Goal: Communication & Community: Answer question/provide support

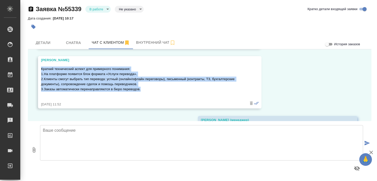
scroll to position [912, 0]
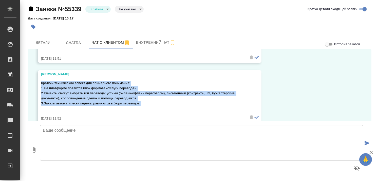
click at [284, 86] on div "09.09, вторник Дмитрий Здравствуйте! Подскажите пожалуйста, еще работаете в РФ?…" at bounding box center [199, 85] width 343 height 72
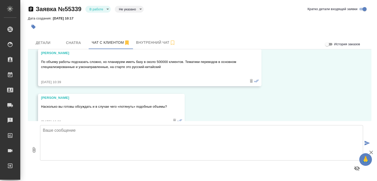
scroll to position [557, 0]
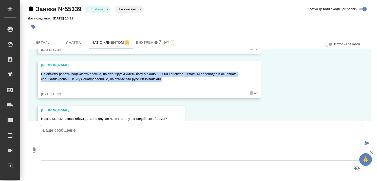
drag, startPoint x: 41, startPoint y: 69, endPoint x: 168, endPoint y: 77, distance: 127.4
click at [168, 77] on div "По объему работы подсказать сложно, но планируем иметь базу в около 500000 клие…" at bounding box center [142, 79] width 203 height 19
copy p "По объему работы подсказать сложно, но планируем иметь базу в около 500000 клие…"
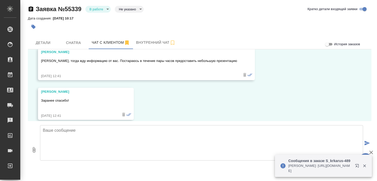
scroll to position [1114, 0]
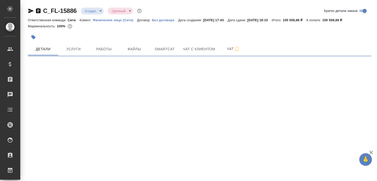
select select "RU"
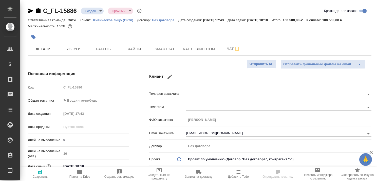
type textarea "x"
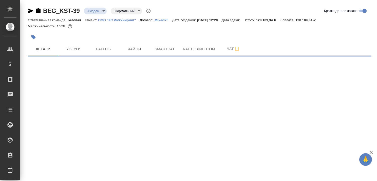
select select "RU"
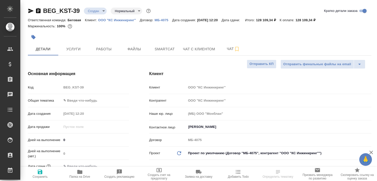
type textarea "x"
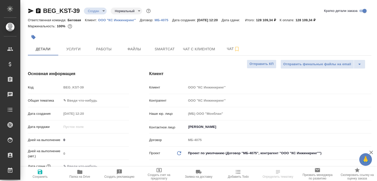
type textarea "x"
click at [371, 153] on icon "button" at bounding box center [371, 153] width 4 height 4
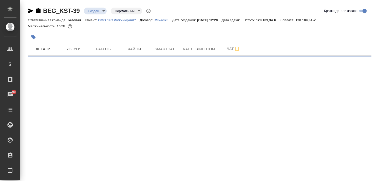
select select "RU"
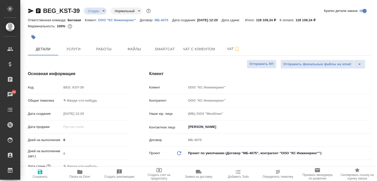
type textarea "x"
click at [131, 19] on p "ООО "КС Инжиниринг"" at bounding box center [119, 20] width 42 height 4
type textarea "x"
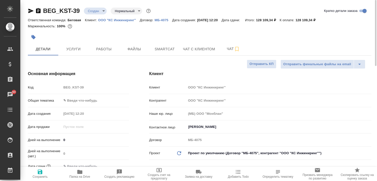
type textarea "x"
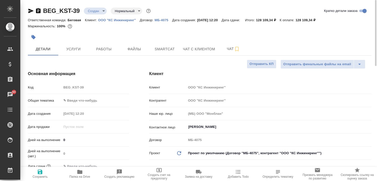
type textarea "x"
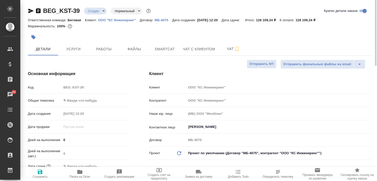
type textarea "x"
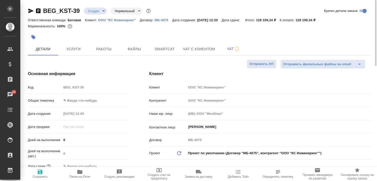
type textarea "x"
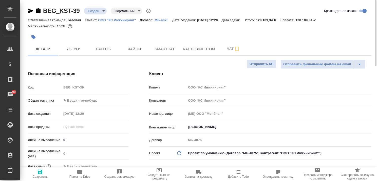
type textarea "x"
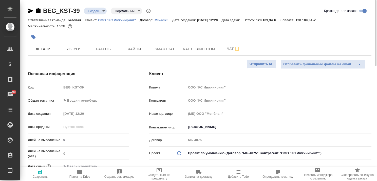
type textarea "x"
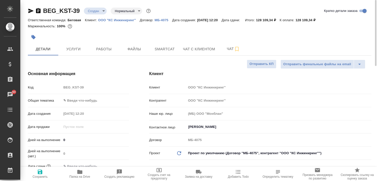
type textarea "x"
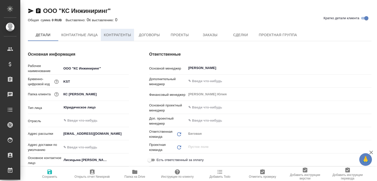
type textarea "x"
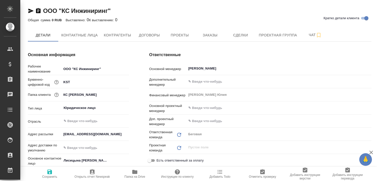
type textarea "x"
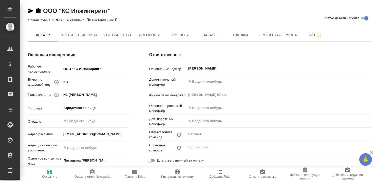
type textarea "x"
click at [209, 36] on span "Заказы" at bounding box center [210, 35] width 24 height 6
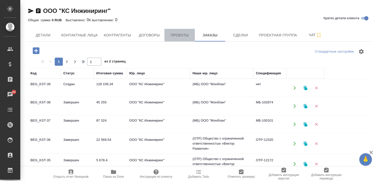
click at [176, 38] on span "Проекты" at bounding box center [179, 35] width 24 height 6
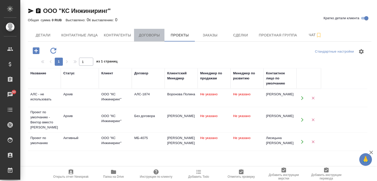
click at [146, 35] on span "Договоры" at bounding box center [149, 35] width 24 height 6
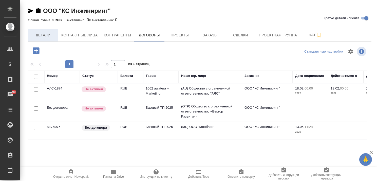
click at [48, 34] on span "Детали" at bounding box center [43, 35] width 24 height 6
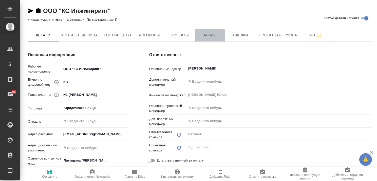
click at [216, 34] on span "Заказы" at bounding box center [210, 35] width 24 height 6
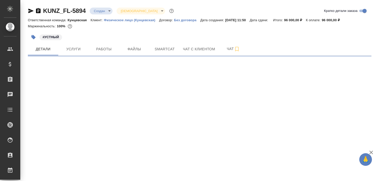
select select "RU"
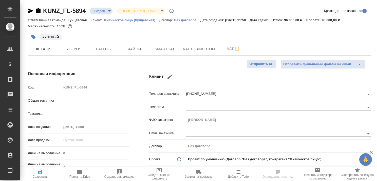
type textarea "x"
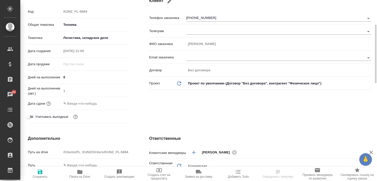
scroll to position [101, 0]
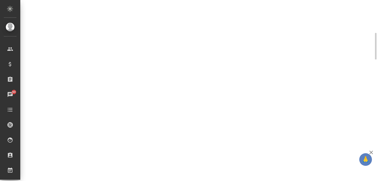
select select "RU"
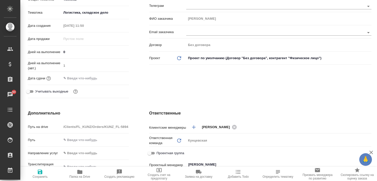
type textarea "x"
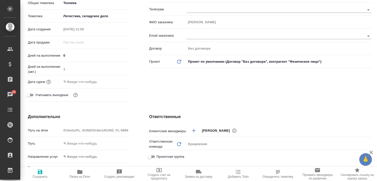
scroll to position [0, 0]
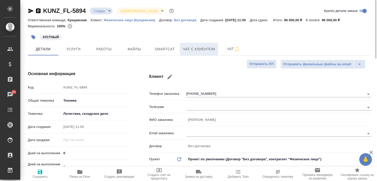
click at [193, 52] on span "Чат с клиентом" at bounding box center [199, 49] width 32 height 6
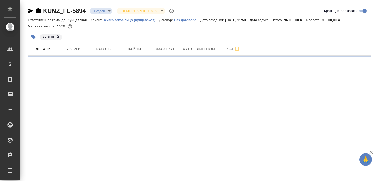
select select "RU"
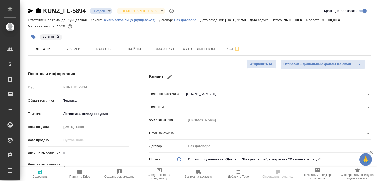
type textarea "x"
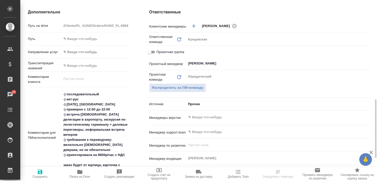
scroll to position [253, 0]
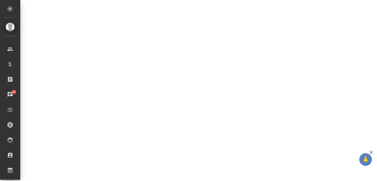
select select "RU"
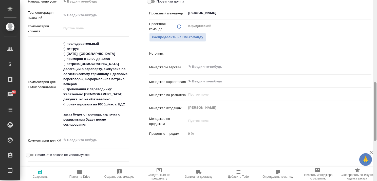
type textarea "x"
click at [371, 151] on icon "button" at bounding box center [371, 153] width 6 height 6
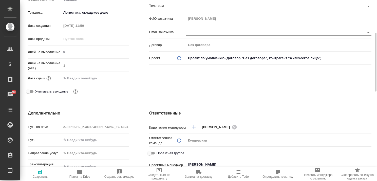
scroll to position [0, 0]
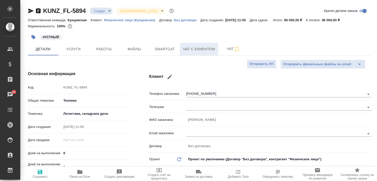
click at [191, 51] on span "Чат с клиентом" at bounding box center [199, 49] width 32 height 6
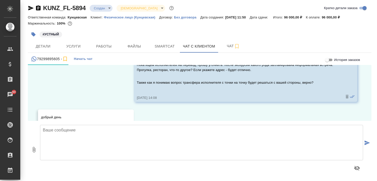
scroll to position [76, 0]
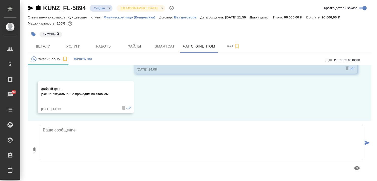
click at [145, 133] on textarea at bounding box center [201, 142] width 323 height 35
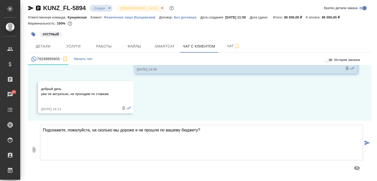
type textarea "Подскажите, пожалуйста, на сколько мы дороже и не прошли по вашему бюджету?"
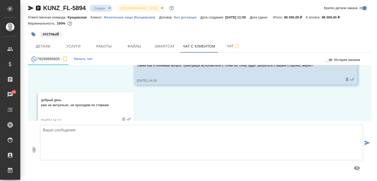
scroll to position [115, 0]
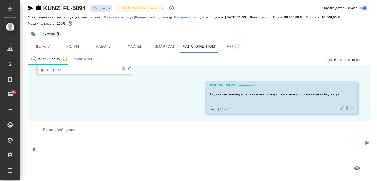
click at [163, 136] on textarea at bounding box center [201, 142] width 323 height 35
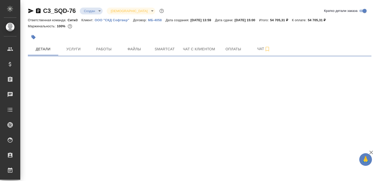
select select "RU"
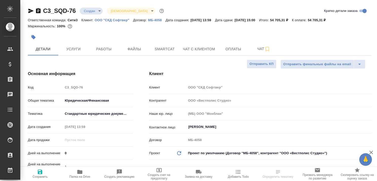
type textarea "x"
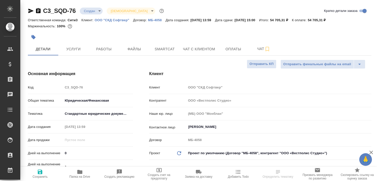
type textarea "x"
click at [120, 21] on p "ООО "СКД Софтвер"" at bounding box center [114, 20] width 38 height 4
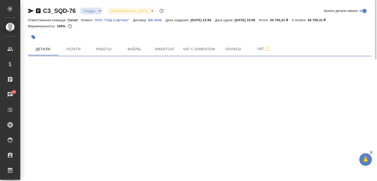
select select "RU"
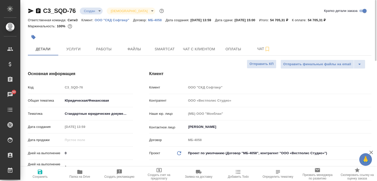
type textarea "x"
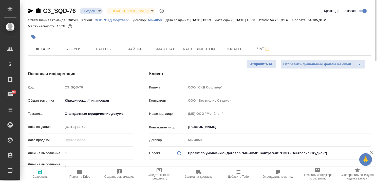
type textarea "x"
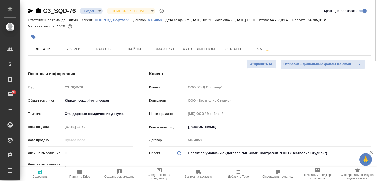
type textarea "x"
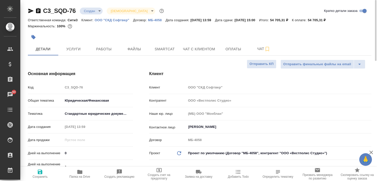
type textarea "x"
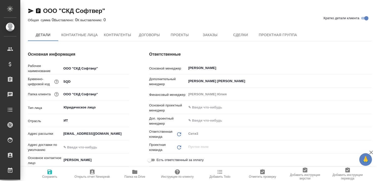
type textarea "x"
click at [371, 151] on icon "button" at bounding box center [371, 153] width 6 height 6
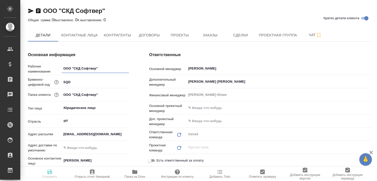
type textarea "x"
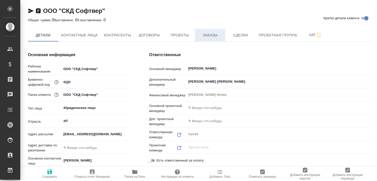
type textarea "x"
click at [212, 35] on span "Заказы" at bounding box center [210, 35] width 24 height 6
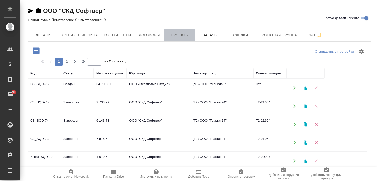
click at [182, 35] on span "Проекты" at bounding box center [179, 35] width 24 height 6
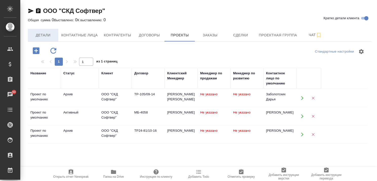
click at [46, 31] on button "Детали" at bounding box center [43, 35] width 30 height 13
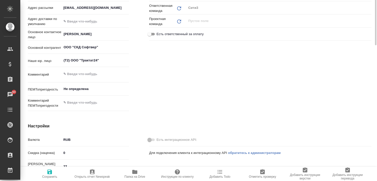
type textarea "x"
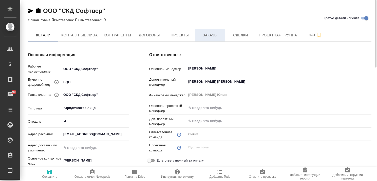
click at [212, 35] on span "Заказы" at bounding box center [210, 35] width 24 height 6
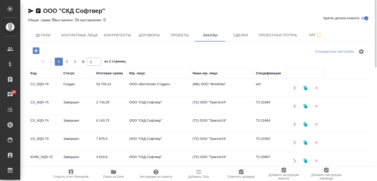
click at [67, 84] on td "Создан" at bounding box center [77, 88] width 33 height 18
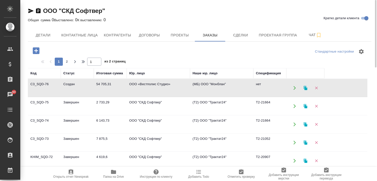
click at [71, 84] on td "Создан" at bounding box center [77, 88] width 33 height 18
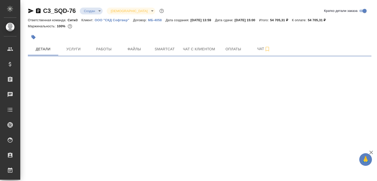
select select "RU"
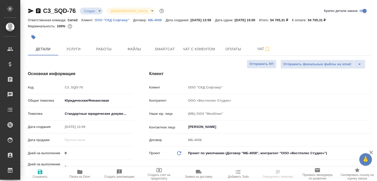
type textarea "x"
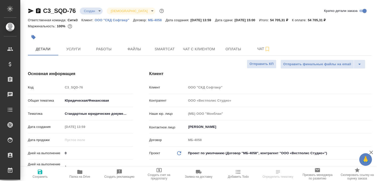
type textarea "x"
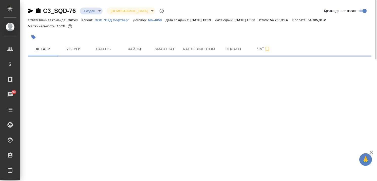
select select "RU"
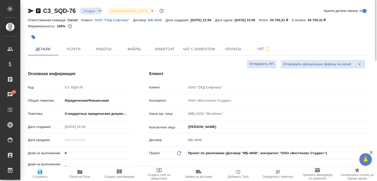
type textarea "x"
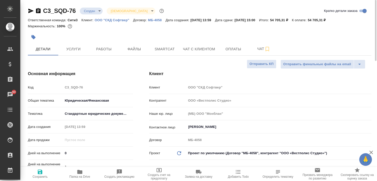
type textarea "x"
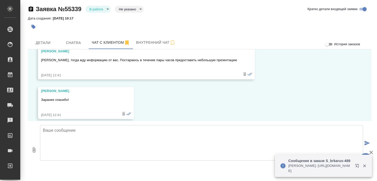
scroll to position [1114, 0]
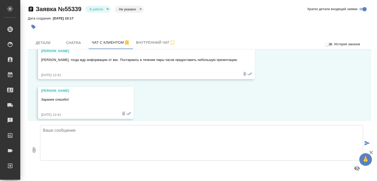
click at [371, 153] on icon "button" at bounding box center [371, 153] width 4 height 4
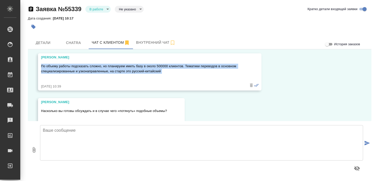
scroll to position [557, 0]
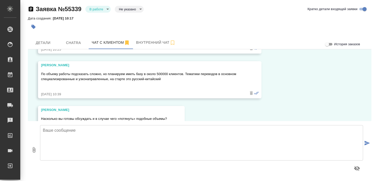
click at [255, 105] on div "09.09, вторник Дмитрий Здравствуйте! Подскажите пожалуйста, еще работаете в РФ?…" at bounding box center [199, 85] width 343 height 72
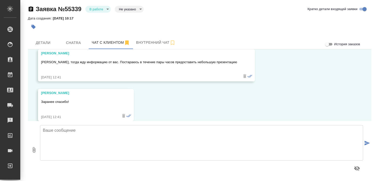
scroll to position [1114, 0]
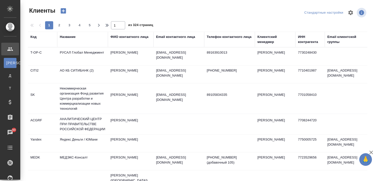
select select "RU"
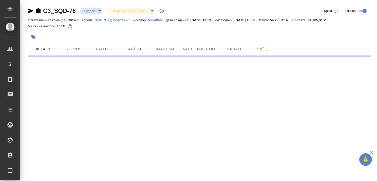
select select "RU"
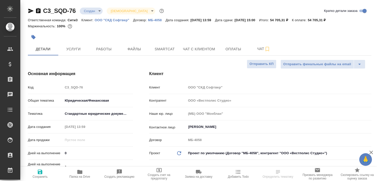
type textarea "x"
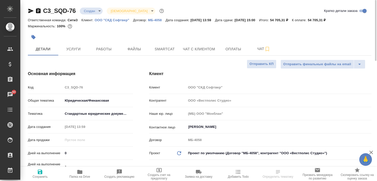
type textarea "x"
select select "RU"
type textarea "x"
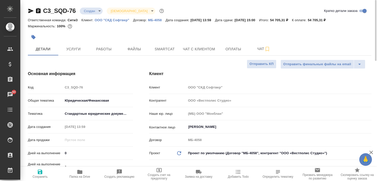
type textarea "x"
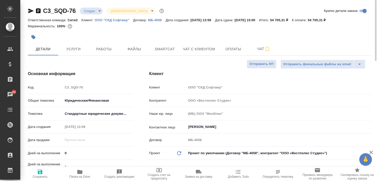
type textarea "x"
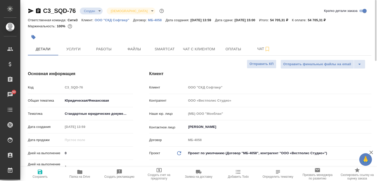
type textarea "x"
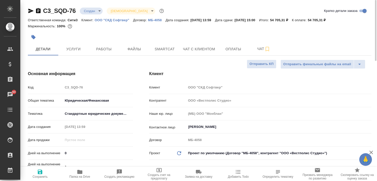
type textarea "x"
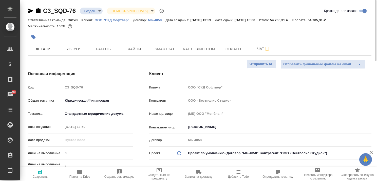
type textarea "x"
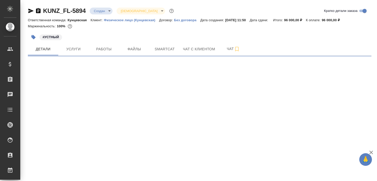
select select "RU"
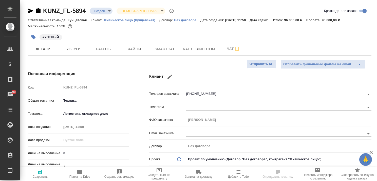
type textarea "x"
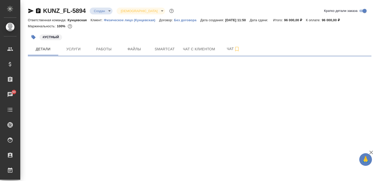
select select "RU"
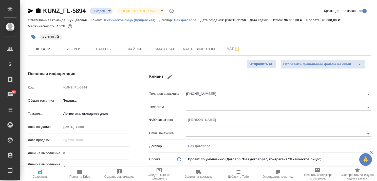
type textarea "x"
click at [199, 51] on span "Чат с клиентом" at bounding box center [199, 49] width 32 height 6
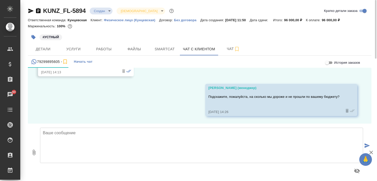
scroll to position [115, 0]
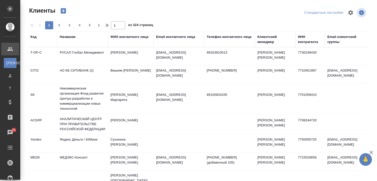
select select "RU"
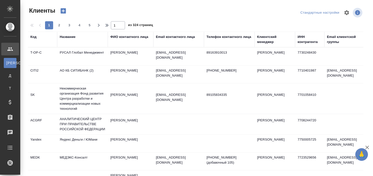
select select "RU"
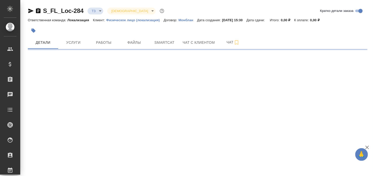
select select "RU"
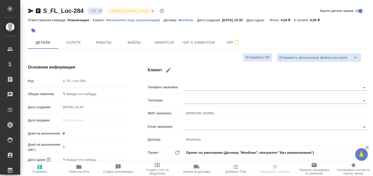
type textarea "x"
type input "Третьякова Ольга"
type input "Мосина Ирина"
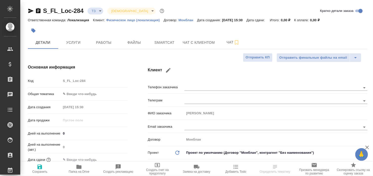
type textarea "x"
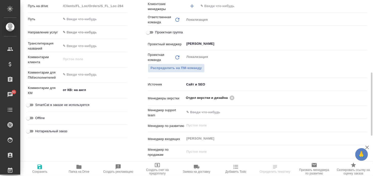
scroll to position [253, 0]
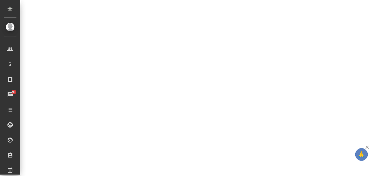
select select "RU"
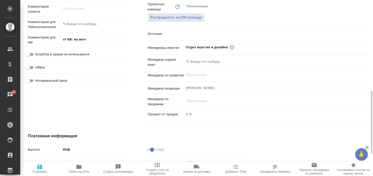
type textarea "x"
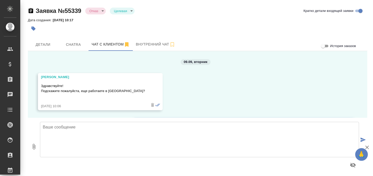
type input "rejection"
type input "target"
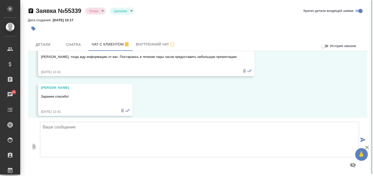
scroll to position [1119, 0]
click at [136, 129] on textarea at bounding box center [199, 139] width 319 height 35
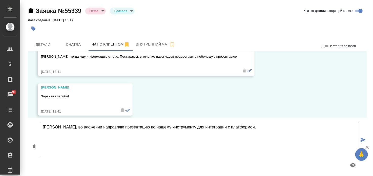
type textarea "[PERSON_NAME], во вложении направляю презентацию по нашему инструменту для инте…"
click at [368, 147] on icon "button" at bounding box center [367, 148] width 6 height 6
click at [364, 136] on button "submit" at bounding box center [363, 140] width 8 height 70
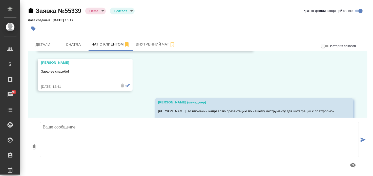
scroll to position [1139, 0]
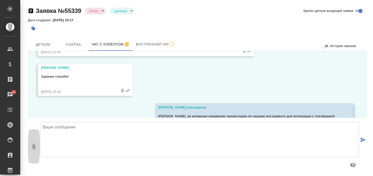
click at [35, 146] on icon "button" at bounding box center [34, 147] width 6 height 6
type input "C:\fakepath\Презентация_API_AWATERA.pdf"
click at [361, 139] on icon "submit" at bounding box center [363, 140] width 5 height 5
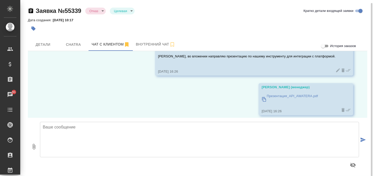
scroll to position [2, 0]
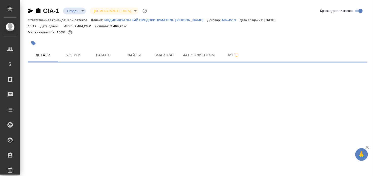
select select "RU"
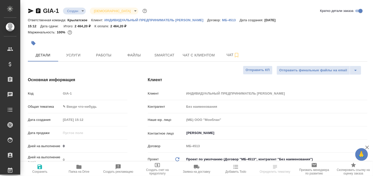
type textarea "x"
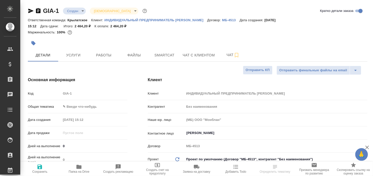
type textarea "x"
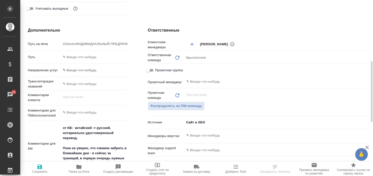
scroll to position [228, 0]
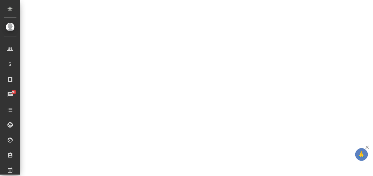
select select "RU"
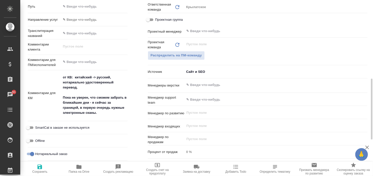
type textarea "x"
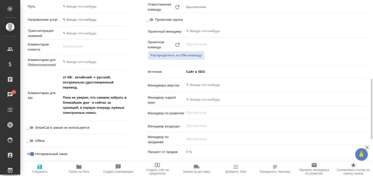
type textarea "x"
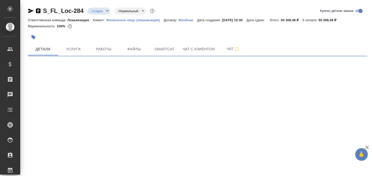
select select "RU"
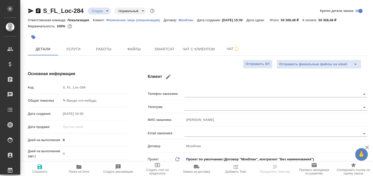
type textarea "x"
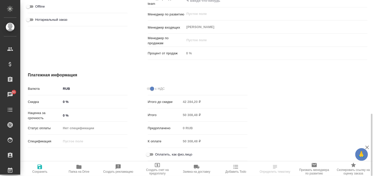
scroll to position [194, 0]
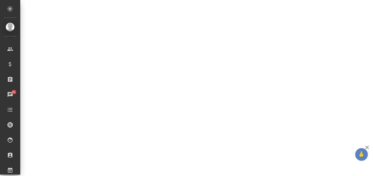
select select "RU"
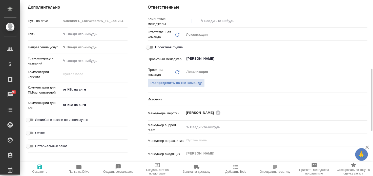
type textarea "x"
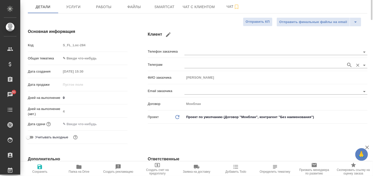
scroll to position [0, 0]
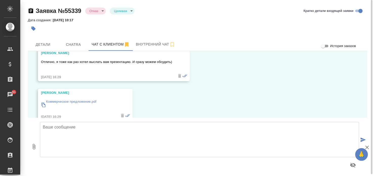
scroll to position [1278, 0]
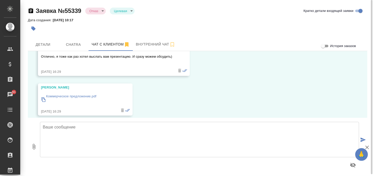
click at [55, 94] on p "Коммерческое предложение.pdf" at bounding box center [71, 96] width 50 height 5
click at [192, 132] on textarea at bounding box center [199, 139] width 319 height 35
type textarea "Дмитрий, получила файл, беру на ознакомление. Спасибо."
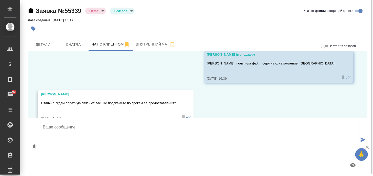
scroll to position [1358, 0]
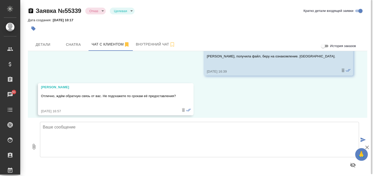
click at [138, 131] on textarea at bounding box center [199, 139] width 319 height 35
type textarea "Дмитрий, завтра вернусь к Вам."
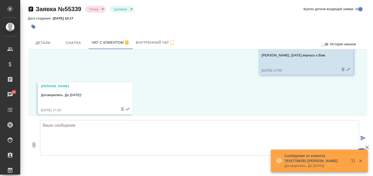
scroll to position [1437, 0]
click at [155, 127] on textarea at bounding box center [199, 137] width 319 height 35
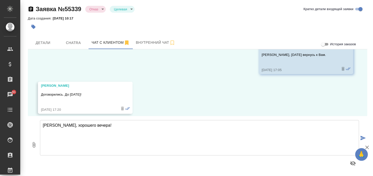
type textarea "Дмитрий, хорошего вечера!"
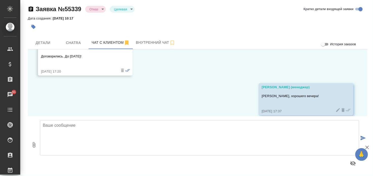
scroll to position [1477, 0]
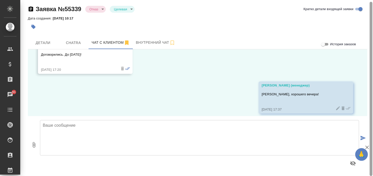
click at [366, 146] on icon "button" at bounding box center [367, 148] width 6 height 6
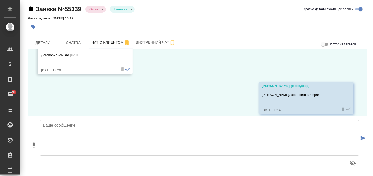
scroll to position [1477, 0]
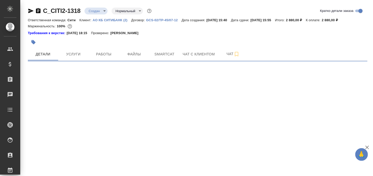
select select "RU"
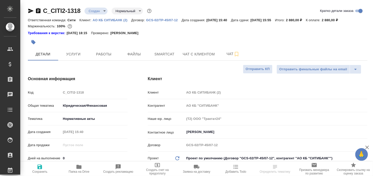
type textarea "x"
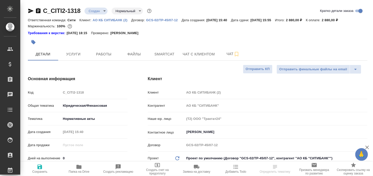
type textarea "x"
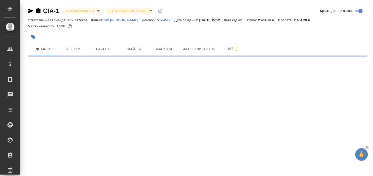
select select "RU"
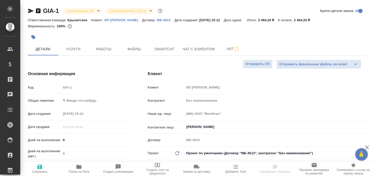
type textarea "x"
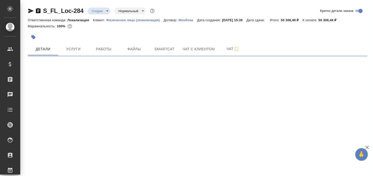
select select "RU"
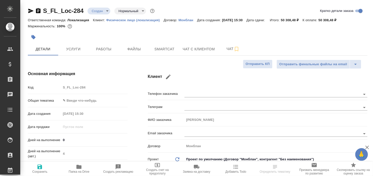
type textarea "x"
click at [190, 50] on span "Чат с клиентом" at bounding box center [199, 49] width 32 height 6
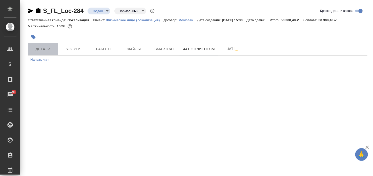
click at [40, 50] on span "Детали" at bounding box center [43, 49] width 24 height 6
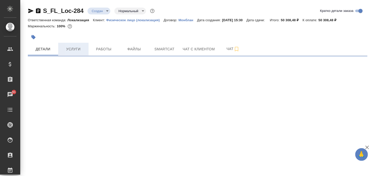
select select "RU"
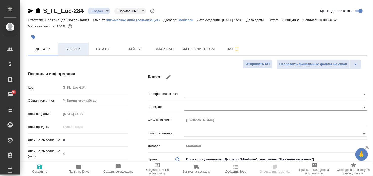
type textarea "x"
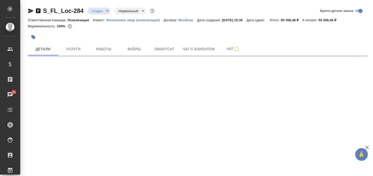
select select "RU"
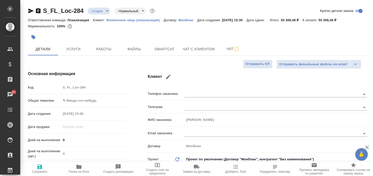
type textarea "x"
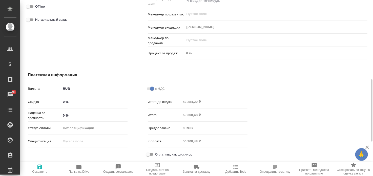
scroll to position [220, 0]
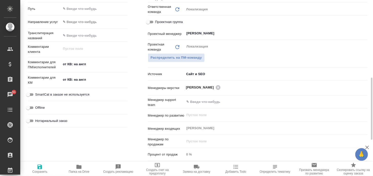
type textarea "x"
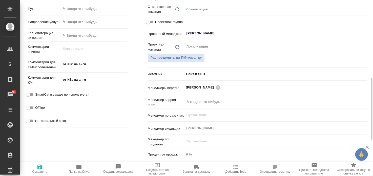
type textarea "x"
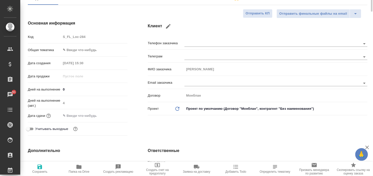
scroll to position [0, 0]
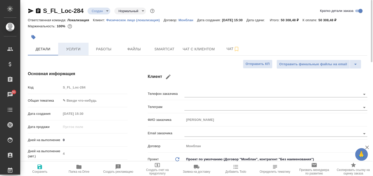
click at [72, 50] on span "Услуги" at bounding box center [73, 49] width 24 height 6
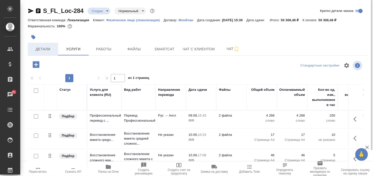
click at [41, 48] on span "Детали" at bounding box center [43, 49] width 24 height 6
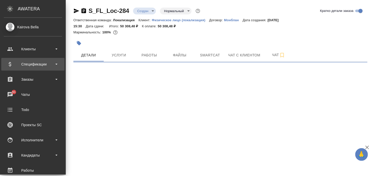
select select "RU"
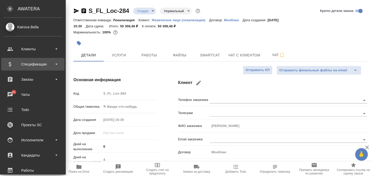
type textarea "x"
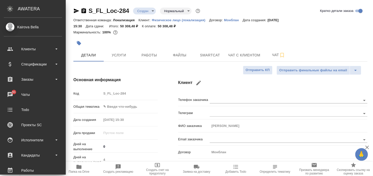
type textarea "x"
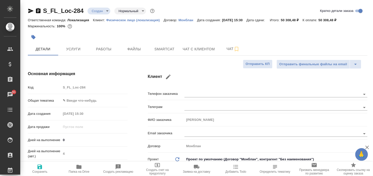
type textarea "x"
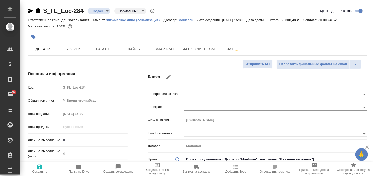
type textarea "x"
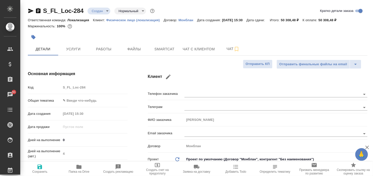
type textarea "x"
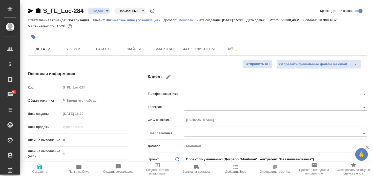
type textarea "x"
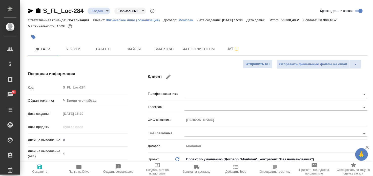
type textarea "x"
click at [197, 46] on span "Чат с клиентом" at bounding box center [199, 49] width 32 height 6
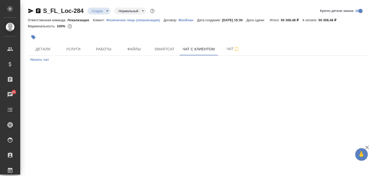
click at [40, 57] on span "Начать чат" at bounding box center [39, 60] width 19 height 6
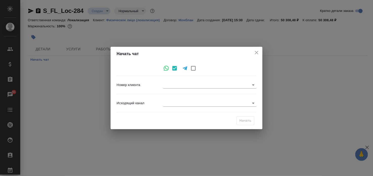
type input "9b2b553e668d65dde1329252"
click at [176, 103] on body "🙏 .cls-1 fill:#fff; AWATERA Kairova Bella Клиенты Спецификации Заказы 91 Чаты T…" at bounding box center [186, 88] width 373 height 176
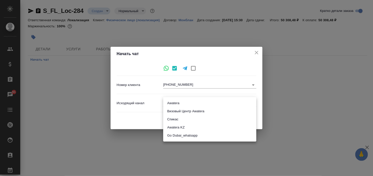
click at [174, 103] on li "Awatera" at bounding box center [209, 103] width 93 height 8
type input "2"
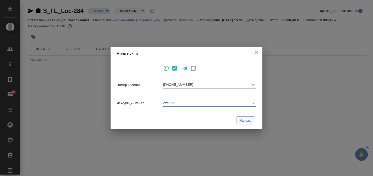
click at [242, 119] on span "Начать" at bounding box center [246, 121] width 12 height 6
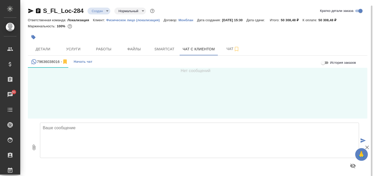
scroll to position [3, 0]
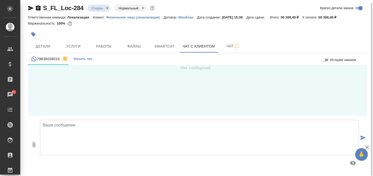
click at [119, 126] on textarea at bounding box center [199, 137] width 319 height 35
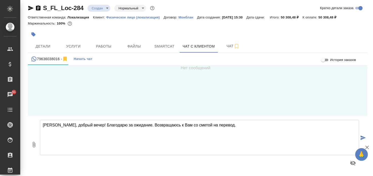
click at [221, 125] on textarea "Ирина, добрый вечер! Благодарю за ожидание. Возвращаюсь к Вам со сметой на пере…" at bounding box center [199, 137] width 319 height 35
click at [323, 126] on textarea "Ирина, добрый вечер! Благодарю за ожидание. Возвращаюсь к Вам со сметой на пере…" at bounding box center [199, 137] width 319 height 35
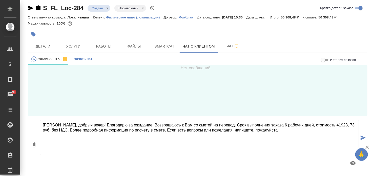
type textarea "Ирина, добрый вечер! Благодарю за ожидание. Возвращаюсь к Вам со сметой на пере…"
click at [361, 137] on icon "submit" at bounding box center [363, 138] width 5 height 5
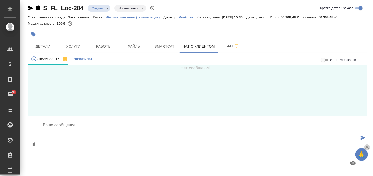
click at [367, 147] on icon "button" at bounding box center [368, 148] width 4 height 4
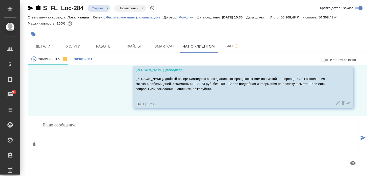
click at [35, 142] on icon "button" at bounding box center [34, 145] width 6 height 6
type input "C:\fakepath\Proposal_S_FL_Loc-284.pdf"
click at [361, 136] on icon "submit" at bounding box center [363, 138] width 5 height 5
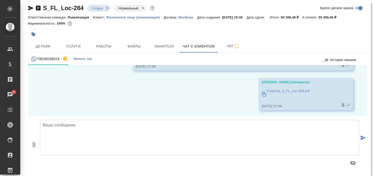
scroll to position [61, 0]
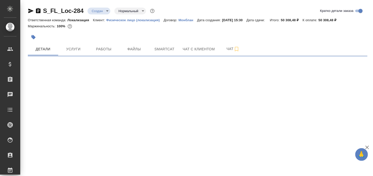
select select "RU"
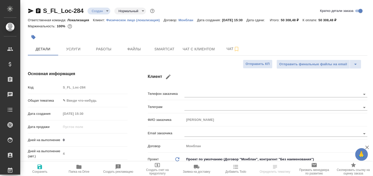
type textarea "x"
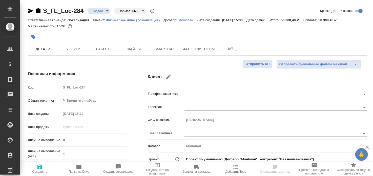
type textarea "x"
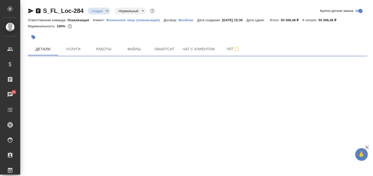
select select "RU"
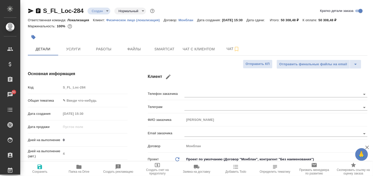
type textarea "x"
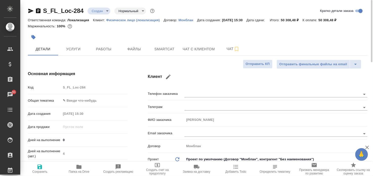
type textarea "x"
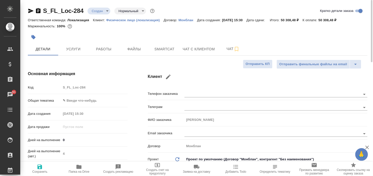
type textarea "x"
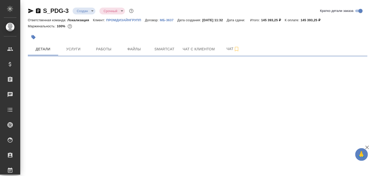
select select "RU"
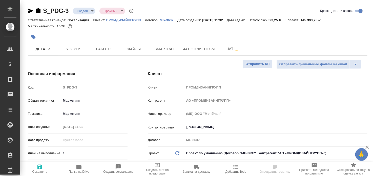
type textarea "x"
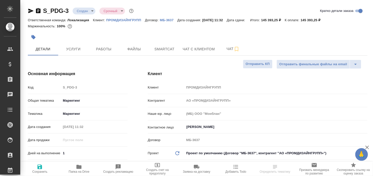
type textarea "x"
click at [125, 21] on p "ПРОМДИЗАЙНГРУПП" at bounding box center [125, 20] width 39 height 4
type textarea "x"
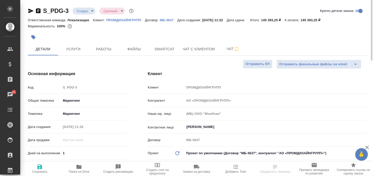
select select "RU"
type textarea "x"
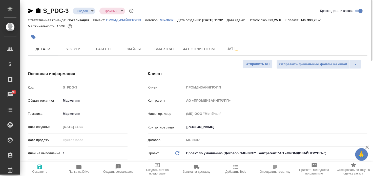
type textarea "x"
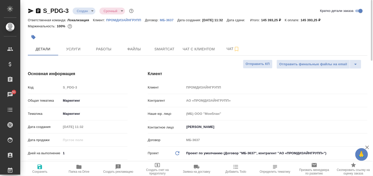
type textarea "x"
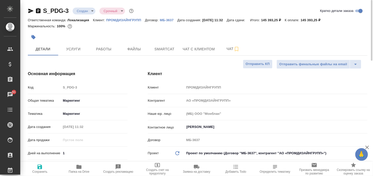
type textarea "x"
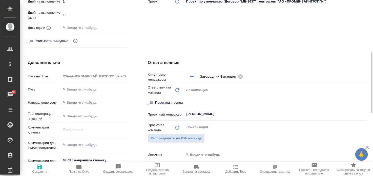
scroll to position [25, 0]
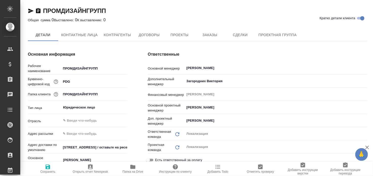
type textarea "x"
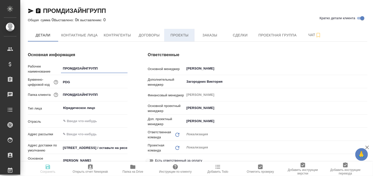
type textarea "x"
click at [183, 37] on span "Проекты" at bounding box center [179, 35] width 24 height 6
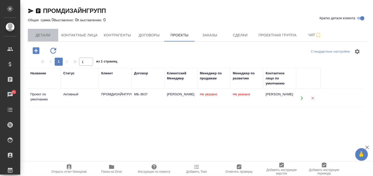
click at [41, 36] on span "Детали" at bounding box center [43, 35] width 24 height 6
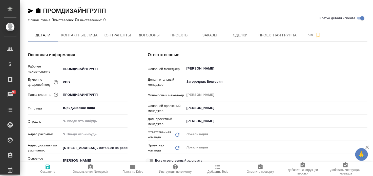
type textarea "x"
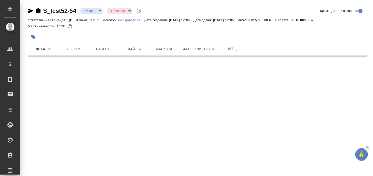
select select "RU"
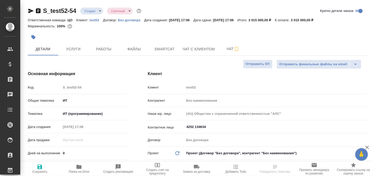
type textarea "x"
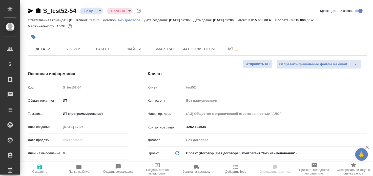
type textarea "x"
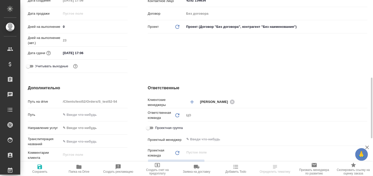
scroll to position [152, 0]
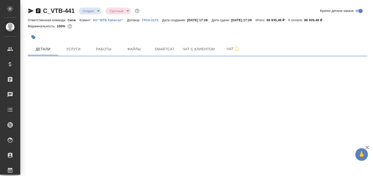
select select "RU"
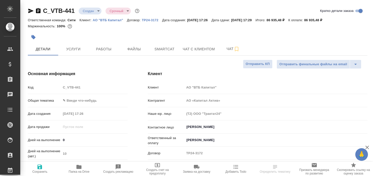
type textarea "x"
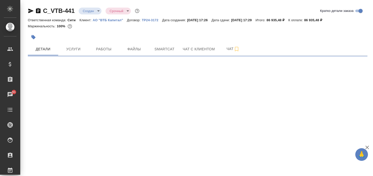
select select "RU"
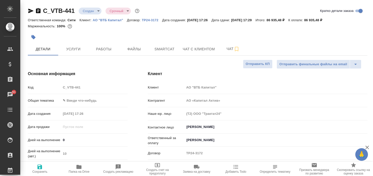
type textarea "x"
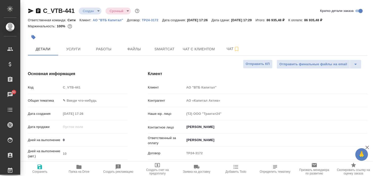
type textarea "x"
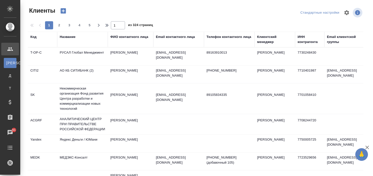
select select "RU"
